Goal: Task Accomplishment & Management: Manage account settings

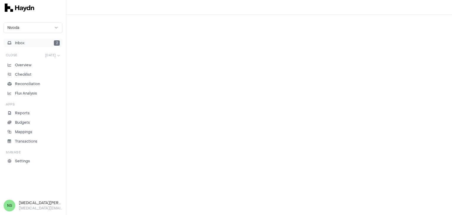
click at [29, 44] on button "Inbox 2" at bounding box center [33, 43] width 59 height 8
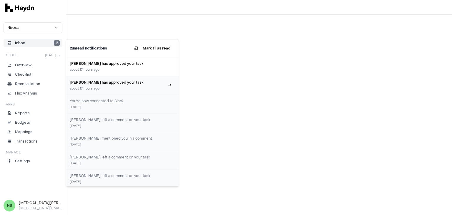
click at [113, 88] on div "about 17 hours ago" at bounding box center [117, 88] width 95 height 5
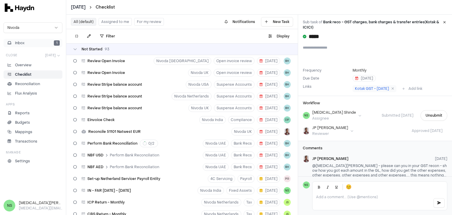
scroll to position [1547, 0]
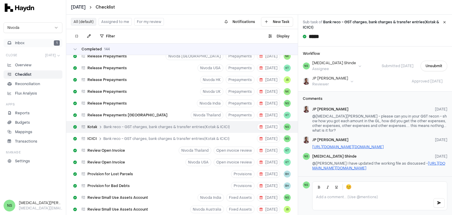
click at [39, 43] on button "Inbox 1" at bounding box center [33, 43] width 59 height 8
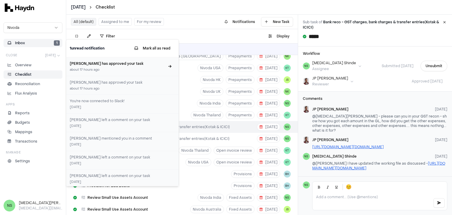
click at [89, 64] on h3 "[PERSON_NAME] has approved your task" at bounding box center [117, 63] width 95 height 5
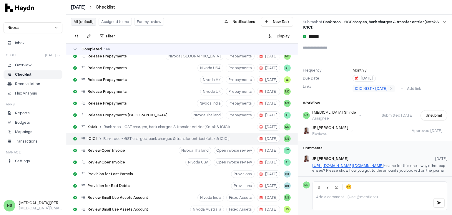
scroll to position [54, 0]
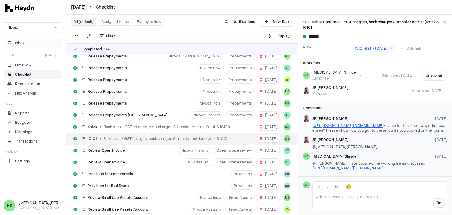
click at [40, 43] on button "Inbox" at bounding box center [33, 43] width 59 height 8
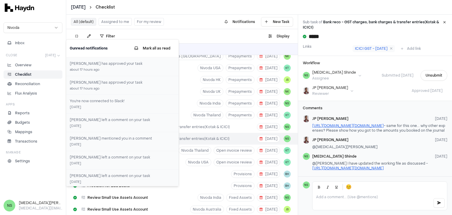
click at [206, 36] on div "Filter . Display" at bounding box center [182, 36] width 232 height 14
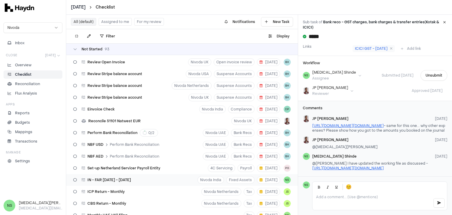
scroll to position [0, 0]
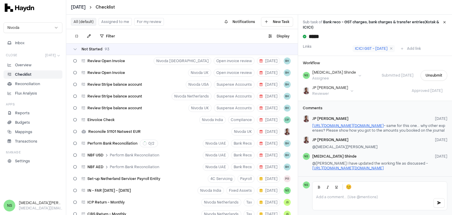
click at [108, 23] on button "Assigned to me" at bounding box center [115, 22] width 33 height 8
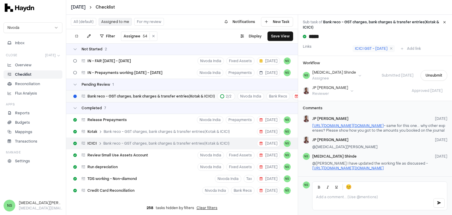
click at [168, 92] on div "Bank reco - GST charges, bank charges & transfer entries(Kotak & ICICI) 2 / 2" at bounding box center [159, 96] width 154 height 8
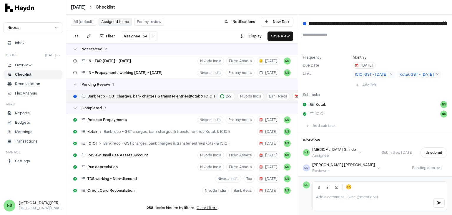
click at [138, 79] on div "Pending Review 1" at bounding box center [182, 85] width 232 height 12
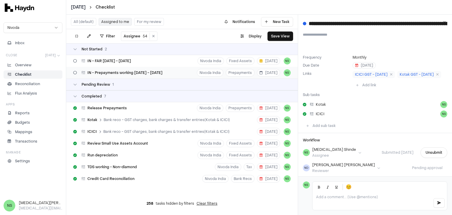
click at [140, 75] on span "IN - Prepayments working [DATE] - [DATE]" at bounding box center [124, 72] width 75 height 5
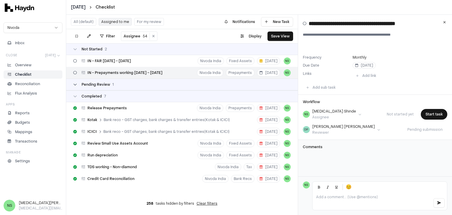
click at [111, 84] on div "Pending Review 1" at bounding box center [98, 84] width 32 height 5
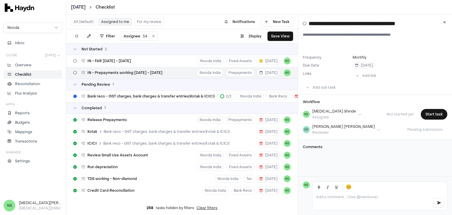
drag, startPoint x: 144, startPoint y: 61, endPoint x: 148, endPoint y: 67, distance: 7.8
click at [146, 61] on div "IN - FAR [DATE] - [DATE] Nivoda India Fixed Assets [DATE] NS" at bounding box center [182, 61] width 232 height 12
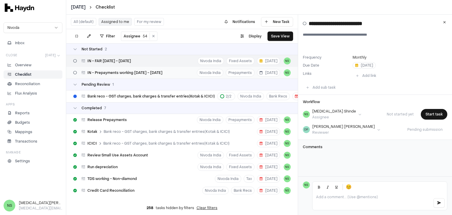
click at [153, 74] on span "IN - Prepayments working [DATE] - [DATE]" at bounding box center [124, 72] width 75 height 5
type input "**********"
type textarea "**********"
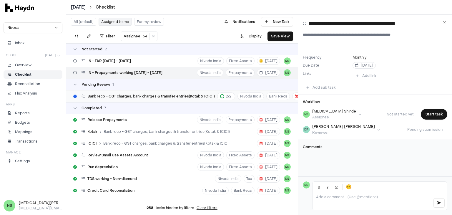
click at [176, 96] on span "Bank reco - GST charges, bank charges & transfer entries(Kotak & ICICI)" at bounding box center [150, 96] width 127 height 5
type input "**********"
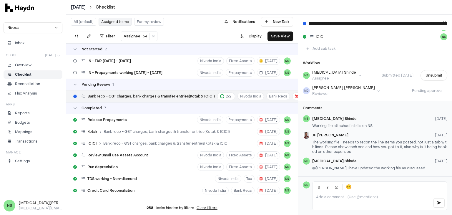
click at [146, 96] on span "Bank reco - GST charges, bank charges & transfer entries(Kotak & ICICI)" at bounding box center [150, 96] width 127 height 5
drag, startPoint x: 311, startPoint y: 120, endPoint x: 373, endPoint y: 123, distance: 61.3
click at [373, 123] on div "NS [MEDICAL_DATA][PERSON_NAME] [DATE] Working file attached in bills on NS" at bounding box center [375, 122] width 144 height 14
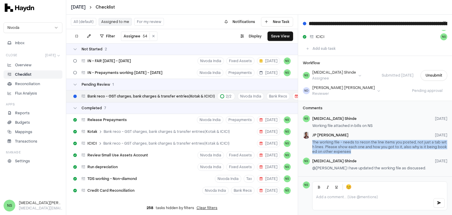
drag, startPoint x: 312, startPoint y: 137, endPoint x: 339, endPoint y: 156, distance: 33.4
click at [357, 146] on div "[PERSON_NAME] [DATE] The working file - needs to recon the line items you poste…" at bounding box center [375, 144] width 144 height 24
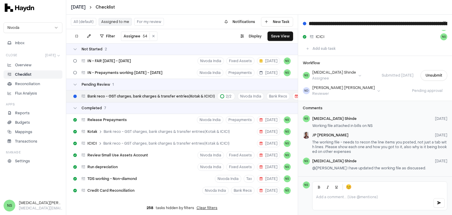
click at [345, 166] on span "@[PERSON_NAME] I have updated the working file as discussed." at bounding box center [369, 168] width 114 height 5
click at [175, 97] on span "Bank reco - GST charges, bank charges & transfer entries(Kotak & ICICI)" at bounding box center [150, 96] width 127 height 5
click at [170, 95] on span "Bank reco - GST charges, bank charges & transfer entries(Kotak & ICICI)" at bounding box center [150, 96] width 127 height 5
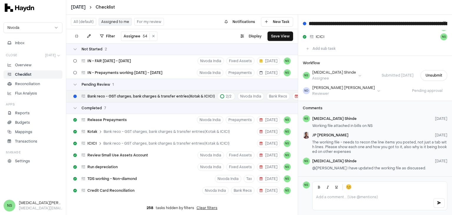
click at [176, 94] on span "Bank reco - GST charges, bank charges & transfer entries(Kotak & ICICI)" at bounding box center [150, 96] width 127 height 5
click at [149, 73] on span "IN - Prepayments working [DATE] - [DATE]" at bounding box center [124, 72] width 75 height 5
type input "**********"
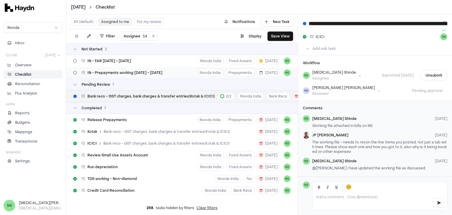
type textarea "**********"
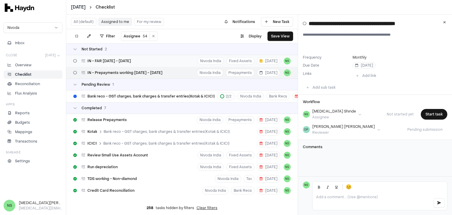
click at [142, 62] on div "IN - FAR [DATE] - [DATE] Nivoda India Fixed Assets [DATE] NS" at bounding box center [182, 61] width 232 height 12
type input "**********"
type textarea "**********"
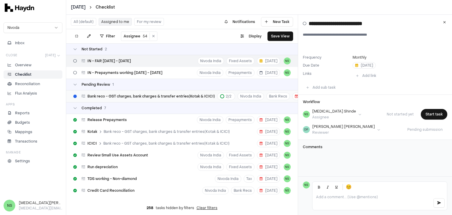
click at [157, 95] on span "Bank reco - GST charges, bank charges & transfer entries(Kotak & ICICI)" at bounding box center [150, 96] width 127 height 5
type input "**********"
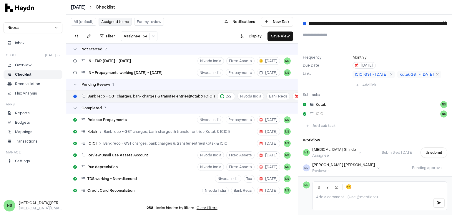
click at [177, 98] on span "Bank reco - GST charges, bank charges & transfer entries(Kotak & ICICI)" at bounding box center [150, 96] width 127 height 5
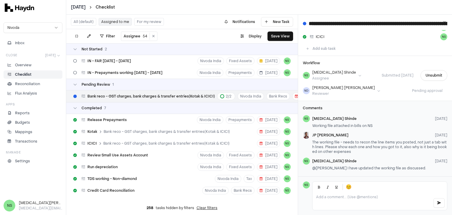
click at [159, 97] on span "Bank reco - GST charges, bank charges & transfer entries(Kotak & ICICI)" at bounding box center [150, 96] width 127 height 5
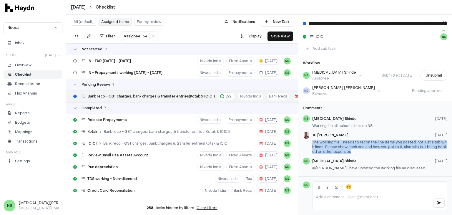
drag, startPoint x: 313, startPoint y: 137, endPoint x: 360, endPoint y: 147, distance: 49.2
click at [360, 147] on div "The working file - needs to recon the line items you posted, not just a tab wit…" at bounding box center [379, 147] width 135 height 14
click at [365, 150] on div "[PERSON_NAME] [DATE] The working file - needs to recon the line items you poste…" at bounding box center [379, 144] width 135 height 24
drag, startPoint x: 359, startPoint y: 147, endPoint x: 311, endPoint y: 138, distance: 49.2
click at [311, 138] on div "[PERSON_NAME] [DATE] The working file - needs to recon the line items you poste…" at bounding box center [375, 144] width 144 height 24
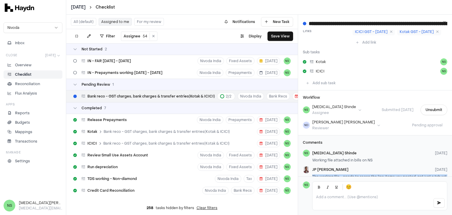
scroll to position [81, 0]
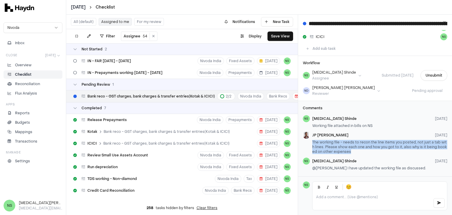
click at [331, 89] on html "[DATE] Checklist Nivoda Inbox Close [DATE] Overview Checklist Reconciliation Fl…" at bounding box center [226, 107] width 452 height 215
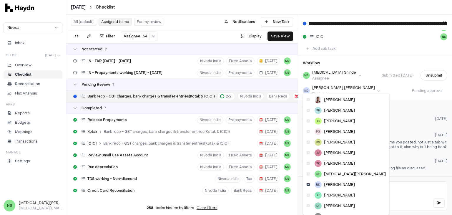
click at [376, 101] on html "[DATE] Checklist Nivoda Inbox Close [DATE] Overview Checklist Reconciliation Fl…" at bounding box center [226, 107] width 452 height 215
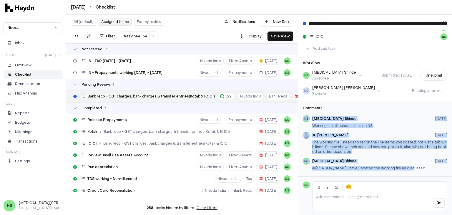
drag, startPoint x: 410, startPoint y: 165, endPoint x: 298, endPoint y: 111, distance: 124.2
click at [298, 111] on div "Comments NS [MEDICAL_DATA][PERSON_NAME] [DATE] Working file attached in bills o…" at bounding box center [375, 139] width 154 height 76
click at [383, 116] on div "[MEDICAL_DATA][PERSON_NAME] [DATE]" at bounding box center [379, 118] width 135 height 5
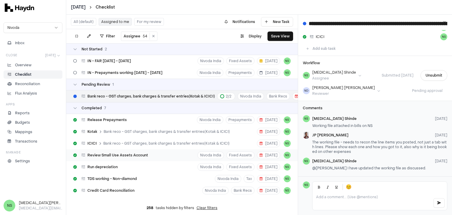
scroll to position [12, 0]
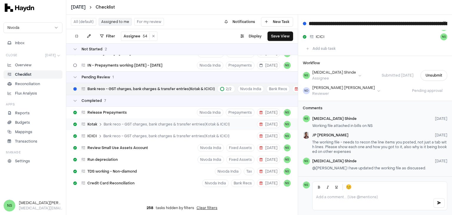
click at [217, 122] on span "Bank reco - GST charges, bank charges & transfer entries(Kotak & ICICI)" at bounding box center [167, 124] width 126 height 5
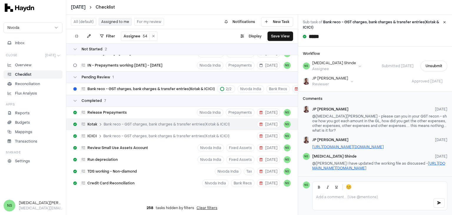
scroll to position [58, 0]
click at [156, 134] on span "Bank reco - GST charges, bank charges & transfer entries(Kotak & ICICI)" at bounding box center [166, 136] width 126 height 5
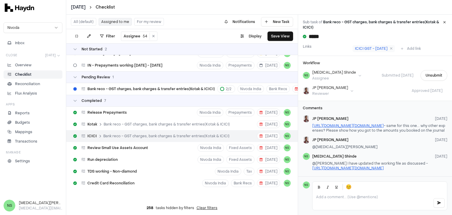
scroll to position [54, 0]
click at [168, 88] on div "Bank reco - GST charges, bank charges & transfer entries(Kotak & ICICI) 2 / 2" at bounding box center [159, 89] width 154 height 8
type input "**********"
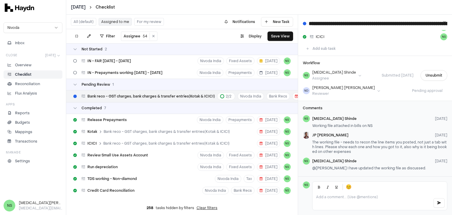
click at [102, 20] on button "Assigned to me" at bounding box center [115, 22] width 33 height 8
click at [106, 20] on button "Assigned to me" at bounding box center [115, 22] width 33 height 8
click at [24, 40] on button "Inbox" at bounding box center [33, 43] width 59 height 8
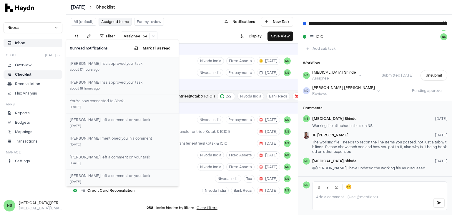
click at [177, 35] on div "Filter Assignee 54 . Display Save View" at bounding box center [182, 36] width 232 height 14
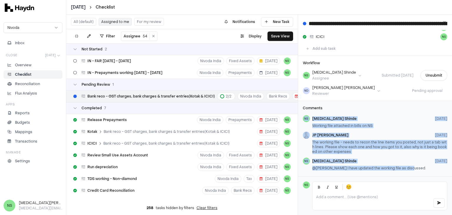
drag, startPoint x: 409, startPoint y: 162, endPoint x: 301, endPoint y: 111, distance: 119.1
click at [301, 111] on div "Comments NS [MEDICAL_DATA][PERSON_NAME] [DATE] Working file attached in bills o…" at bounding box center [375, 139] width 154 height 76
click at [350, 133] on div "[PERSON_NAME] [DATE]" at bounding box center [379, 135] width 135 height 5
drag, startPoint x: 311, startPoint y: 119, endPoint x: 416, endPoint y: 168, distance: 115.6
click at [416, 168] on div "Comments NS [MEDICAL_DATA][PERSON_NAME] [DATE] Working file attached in bills o…" at bounding box center [375, 139] width 154 height 76
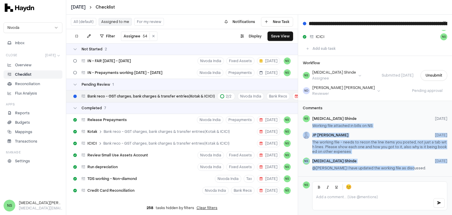
click at [411, 166] on div "@[PERSON_NAME] I have updated the working file as discussed." at bounding box center [379, 168] width 135 height 5
drag, startPoint x: 411, startPoint y: 163, endPoint x: 302, endPoint y: 115, distance: 118.7
click at [302, 115] on div "Comments NS [MEDICAL_DATA][PERSON_NAME] [DATE] Working file attached in bills o…" at bounding box center [375, 139] width 154 height 76
click at [412, 160] on div "[MEDICAL_DATA][PERSON_NAME] [DATE] @[PERSON_NAME] I have updated the working fi…" at bounding box center [379, 164] width 135 height 14
drag, startPoint x: 408, startPoint y: 163, endPoint x: 302, endPoint y: 113, distance: 117.7
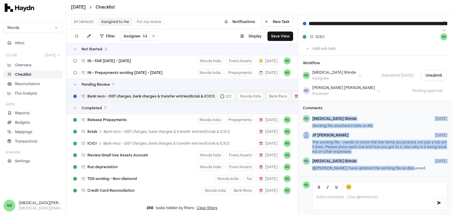
click at [302, 113] on div "Comments NS [MEDICAL_DATA][PERSON_NAME] [DATE] Working file attached in bills o…" at bounding box center [375, 139] width 154 height 76
drag, startPoint x: 348, startPoint y: 126, endPoint x: 316, endPoint y: 124, distance: 31.6
click at [347, 126] on div "NS [MEDICAL_DATA][PERSON_NAME] [DATE] Working file attached in bills on NS [PER…" at bounding box center [375, 143] width 144 height 57
click at [413, 166] on div "@[PERSON_NAME] I have updated the working file as discussed." at bounding box center [379, 168] width 135 height 5
click at [402, 159] on div "[MEDICAL_DATA][PERSON_NAME] [DATE]" at bounding box center [379, 161] width 135 height 5
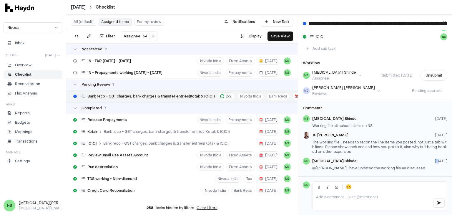
click at [402, 159] on div "[MEDICAL_DATA][PERSON_NAME] [DATE]" at bounding box center [379, 161] width 135 height 5
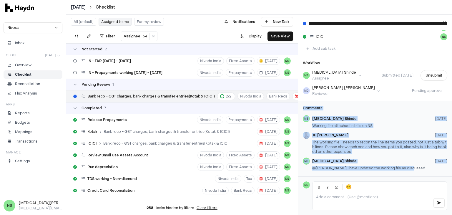
drag, startPoint x: 419, startPoint y: 165, endPoint x: 298, endPoint y: 104, distance: 135.6
click at [298, 104] on div "Comments NS [MEDICAL_DATA][PERSON_NAME] [DATE] Working file attached in bills o…" at bounding box center [375, 139] width 154 height 76
click at [379, 106] on h3 "Comments" at bounding box center [375, 108] width 144 height 5
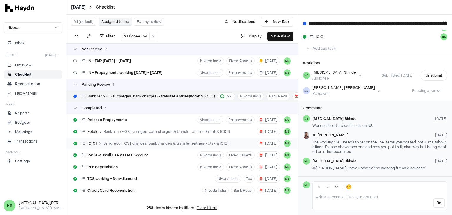
scroll to position [12, 0]
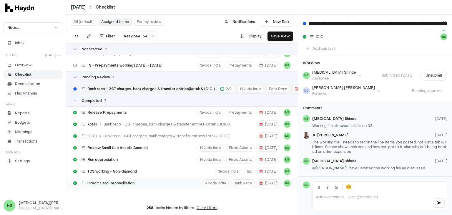
click at [145, 177] on div "Credit Card Reconciliation Nivoda India Bank Recs [DATE] NS" at bounding box center [182, 183] width 232 height 12
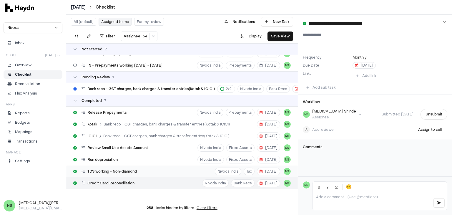
click at [179, 165] on div "TDS working - Non-diamond Nivoda India Tax [DATE] NS" at bounding box center [182, 171] width 232 height 12
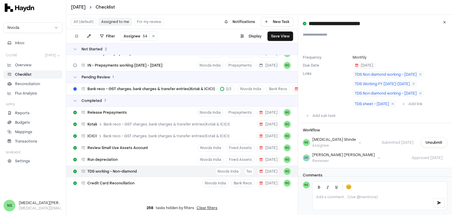
scroll to position [15, 0]
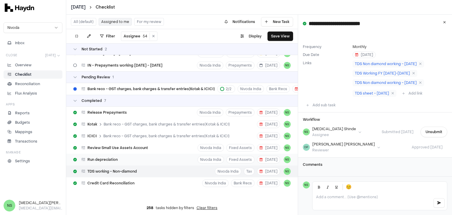
click at [178, 156] on div "Run depreciation Nivoda India Fixed Assets [DATE] NS" at bounding box center [182, 160] width 232 height 12
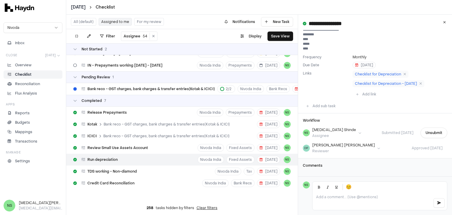
scroll to position [10, 0]
click at [146, 145] on span "Review Small Use Assets Account" at bounding box center [117, 147] width 61 height 5
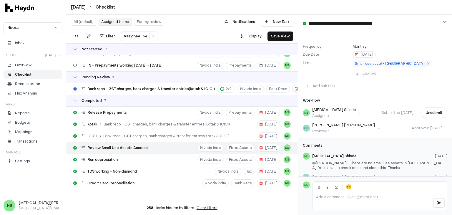
scroll to position [22, 0]
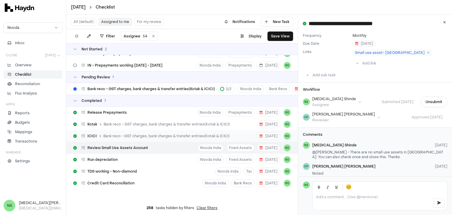
click at [135, 134] on span "Bank reco - GST charges, bank charges & transfer entries(Kotak & ICICI)" at bounding box center [166, 136] width 126 height 5
type input "*****"
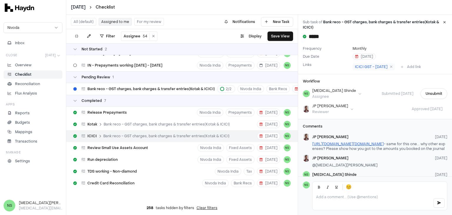
scroll to position [35, 0]
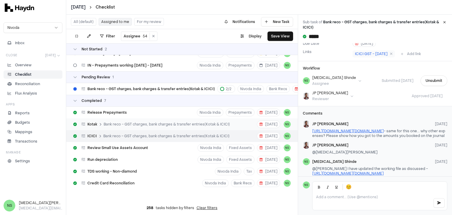
click at [140, 122] on span "Bank reco - GST charges, bank charges & transfer entries(Kotak & ICICI)" at bounding box center [167, 124] width 126 height 5
type input "*****"
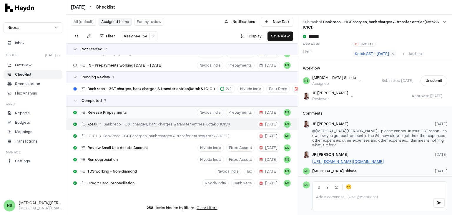
click at [145, 108] on div "Release Prepayments Nivoda India Prepayments [DATE] NS" at bounding box center [182, 113] width 232 height 12
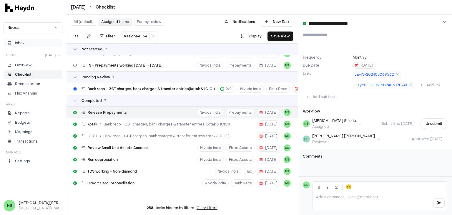
click at [26, 41] on button "Inbox" at bounding box center [33, 43] width 59 height 8
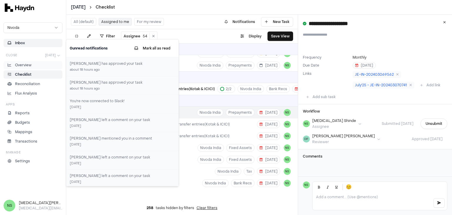
click at [38, 64] on li "Overview" at bounding box center [33, 64] width 54 height 5
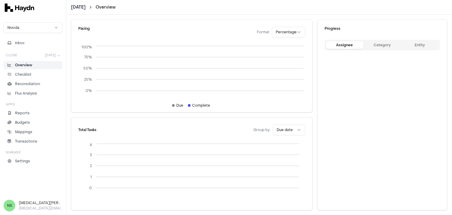
click at [38, 64] on li "Overview" at bounding box center [33, 64] width 54 height 5
click at [33, 72] on li "Checklist" at bounding box center [33, 74] width 54 height 5
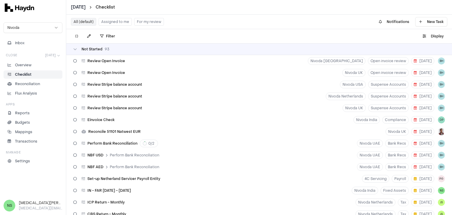
click at [111, 26] on div "All (default) Assigned to me For my review" at bounding box center [117, 21] width 93 height 9
click at [111, 21] on button "Assigned to me" at bounding box center [115, 22] width 33 height 8
click at [115, 23] on button "Assigned to me" at bounding box center [115, 22] width 33 height 8
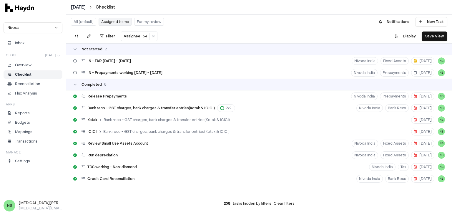
click at [118, 21] on button "Assigned to me" at bounding box center [115, 22] width 33 height 8
click at [135, 108] on span "Bank reco - GST charges, bank charges & transfer entries(Kotak & ICICI)" at bounding box center [150, 108] width 127 height 5
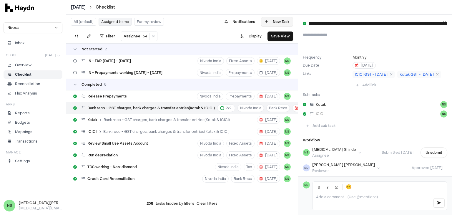
click at [443, 22] on icon at bounding box center [444, 23] width 3 height 4
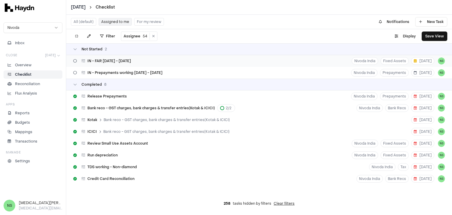
click at [129, 62] on span "IN - FAR [DATE] - [DATE]" at bounding box center [109, 61] width 44 height 5
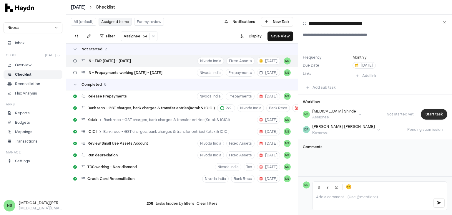
click at [426, 113] on button "Start task" at bounding box center [434, 114] width 26 height 11
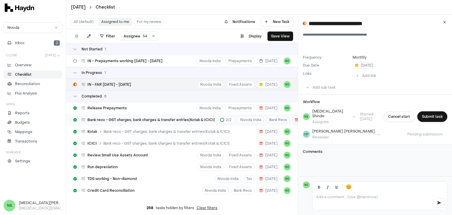
click at [143, 117] on div "Bank reco - GST charges, bank charges & transfer entries(Kotak & ICICI) 2 / 2" at bounding box center [159, 120] width 154 height 8
type input "**********"
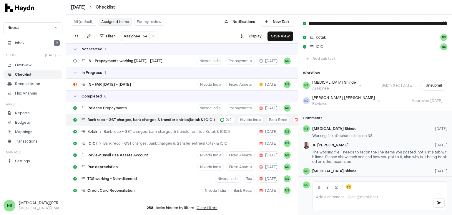
scroll to position [81, 0]
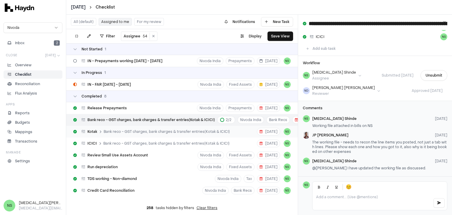
click at [134, 135] on div "Kotak Bank reco - GST charges, bank charges & transfer entries(Kotak & ICICI)" at bounding box center [151, 131] width 161 height 11
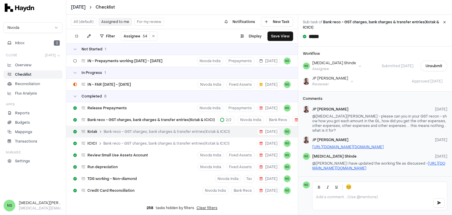
scroll to position [58, 0]
click at [149, 139] on div "ICICI Bank reco - GST charges, bank charges & transfer entries(Kotak & ICICI)" at bounding box center [151, 143] width 161 height 11
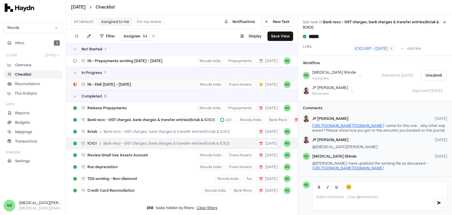
click at [150, 86] on div "IN - FAR [DATE] - [DATE] Nivoda India Fixed Assets [DATE] NS" at bounding box center [182, 85] width 232 height 12
type input "**********"
type textarea "**********"
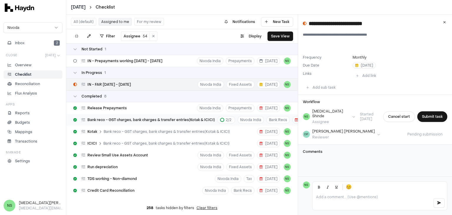
click at [134, 121] on span "Bank reco - GST charges, bank charges & transfer entries(Kotak & ICICI)" at bounding box center [150, 119] width 127 height 5
type input "**********"
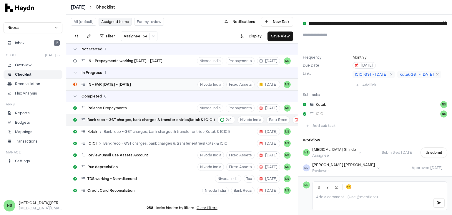
click at [152, 87] on div "IN - FAR [DATE] - [DATE] Nivoda India Fixed Assets [DATE] NS" at bounding box center [182, 85] width 232 height 12
type input "**********"
type textarea "**********"
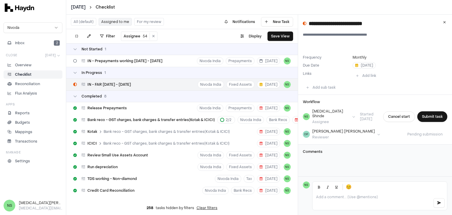
click at [100, 81] on div "IN - FAR [DATE] - [DATE]" at bounding box center [102, 84] width 62 height 11
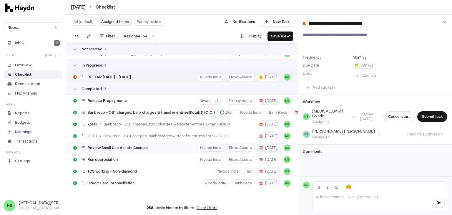
click at [120, 145] on span "Review Small Use Assets Account" at bounding box center [117, 147] width 61 height 5
type input "**********"
type textarea "**********"
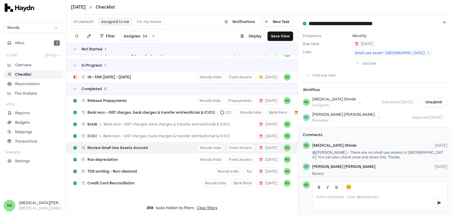
scroll to position [22, 0]
click at [166, 119] on div "Kotak Bank reco - GST charges, bank charges & transfer entries(Kotak & ICICI)" at bounding box center [151, 124] width 161 height 11
type input "*****"
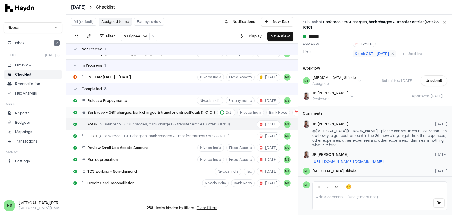
click at [171, 110] on span "Bank reco - GST charges, bank charges & transfer entries(Kotak & ICICI)" at bounding box center [150, 112] width 127 height 5
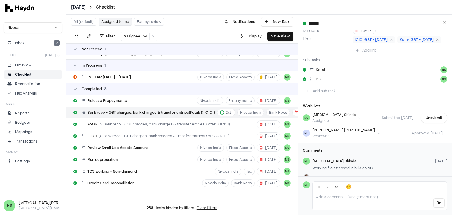
type input "**********"
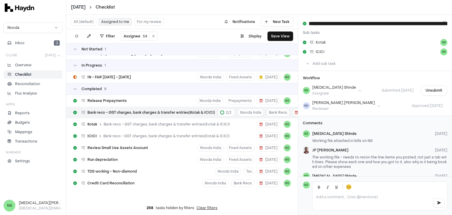
scroll to position [81, 0]
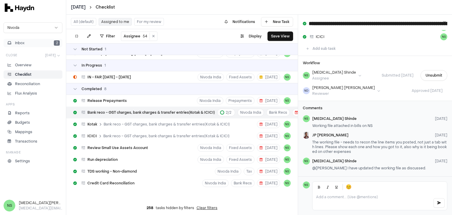
click at [30, 44] on button "Inbox 2" at bounding box center [33, 43] width 59 height 8
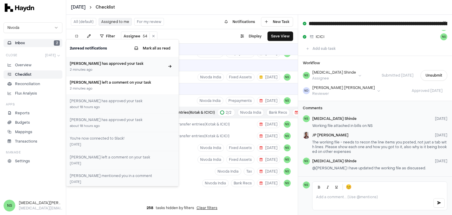
click at [115, 68] on div "2 minutes ago" at bounding box center [117, 69] width 95 height 5
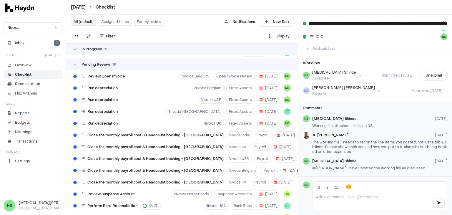
scroll to position [1523, 0]
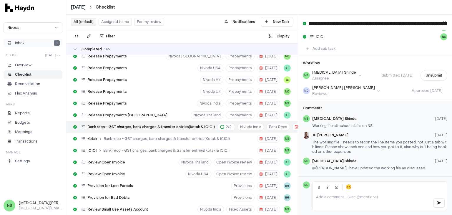
click at [41, 44] on button "Inbox 1" at bounding box center [33, 43] width 59 height 8
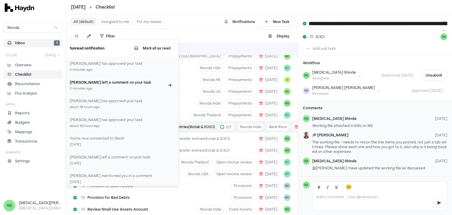
click at [115, 84] on h3 "[PERSON_NAME] left a comment on your task" at bounding box center [117, 81] width 95 height 5
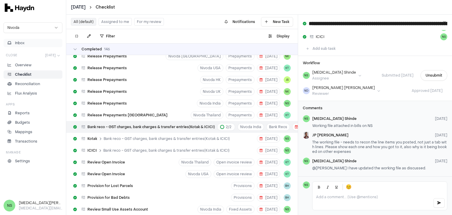
click at [31, 46] on button "Inbox" at bounding box center [33, 43] width 59 height 8
click at [25, 76] on p "Checklist" at bounding box center [23, 74] width 16 height 5
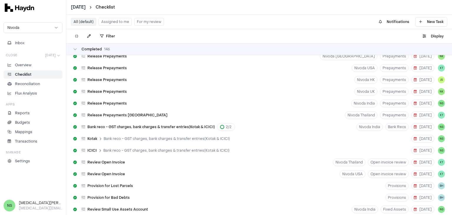
click at [113, 21] on button "Assigned to me" at bounding box center [115, 22] width 33 height 8
